Goal: Task Accomplishment & Management: Use online tool/utility

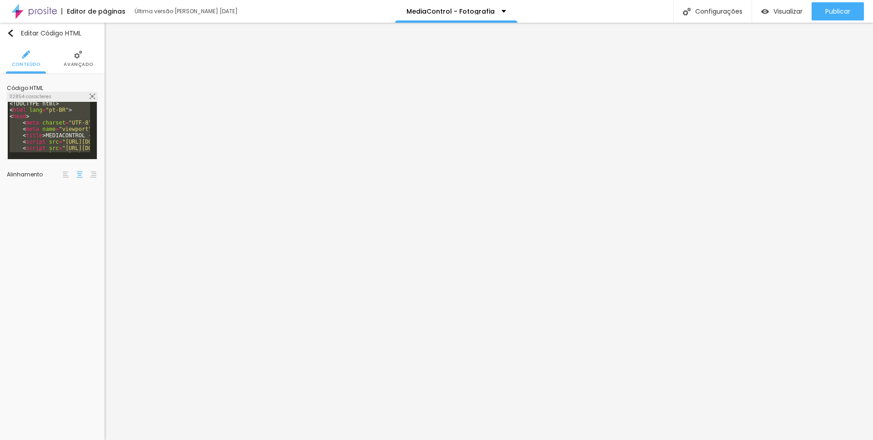
scroll to position [1, 0]
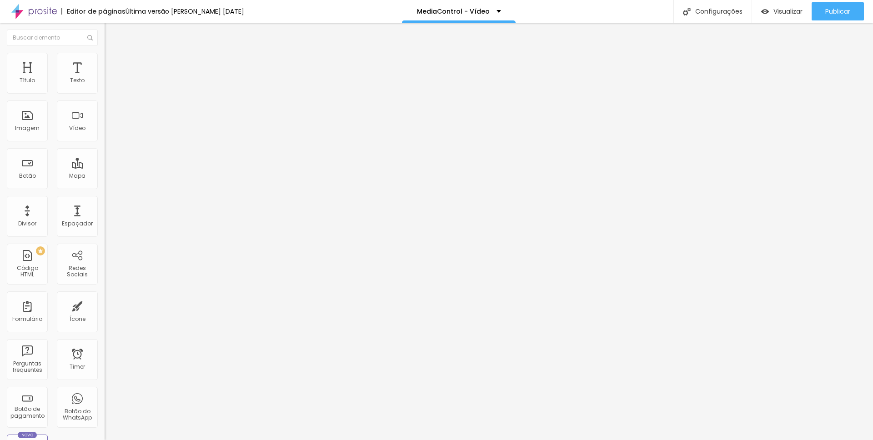
click at [105, 130] on div "<! DOCTYPE html > < html lang = "pt-BR" > < head > < meta charset = "UTF-8" > <…" at bounding box center [437, 114] width 664 height 70
click at [105, 130] on div "<! DOCTYPE html > < html lang = "pt-BR" > < head > < meta charset = "UTF-8" > <…" at bounding box center [437, 110] width 664 height 63
